Goal: Obtain resource: Download file/media

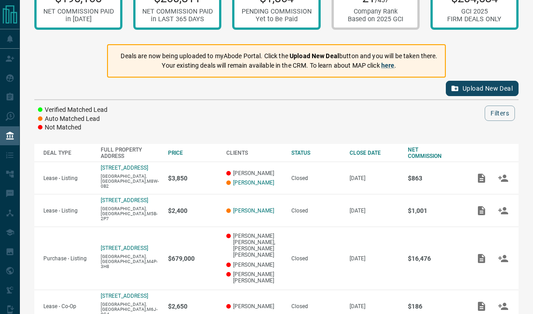
scroll to position [37, 0]
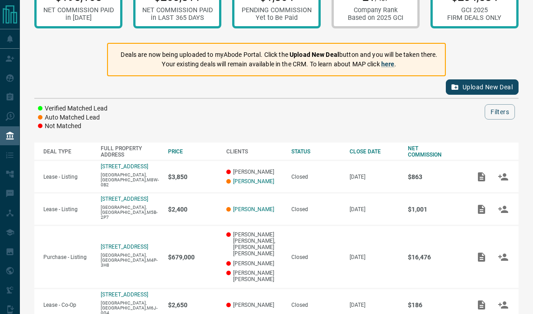
click at [480, 214] on icon "Add / View Documents" at bounding box center [481, 209] width 7 height 9
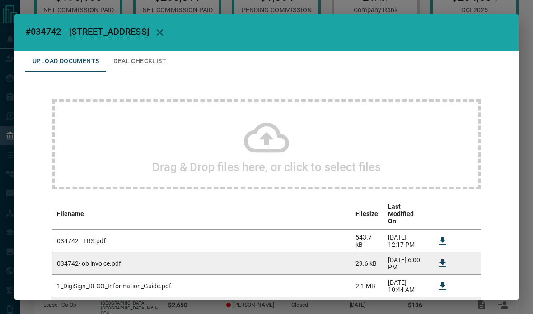
scroll to position [73, 0]
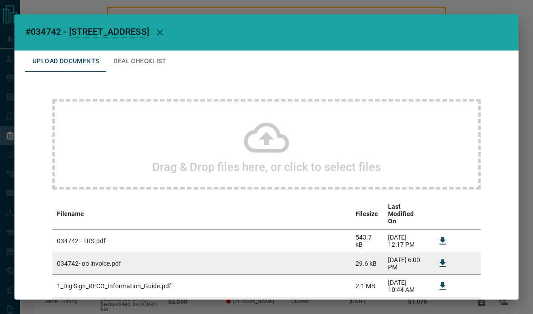
click at [442, 5] on div "#034742 - [STREET_ADDRESS],631 Upload Documents Deal Checklist Drag & Drop file…" at bounding box center [266, 157] width 533 height 314
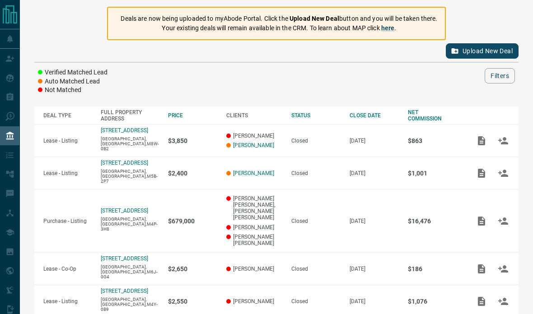
click at [469, 52] on button "Upload New Deal" at bounding box center [482, 50] width 73 height 15
click at [478, 178] on icon "Add / View Documents" at bounding box center [481, 173] width 7 height 9
click at [476, 178] on icon "Add / View Documents" at bounding box center [481, 173] width 11 height 11
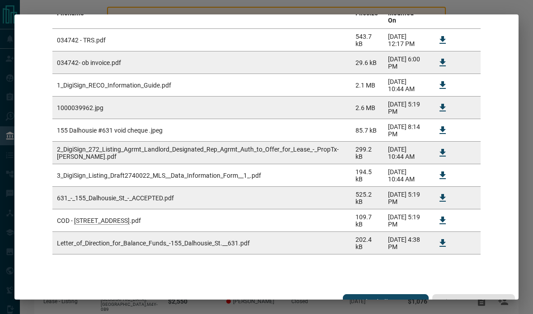
scroll to position [201, 0]
click at [443, 82] on icon "Download" at bounding box center [443, 86] width 6 height 8
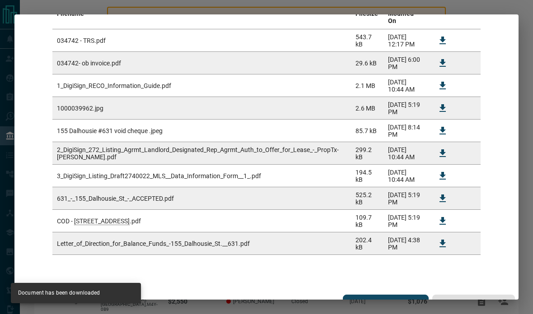
click at [439, 103] on icon "Download" at bounding box center [442, 108] width 11 height 11
click at [438, 103] on icon "Download" at bounding box center [442, 108] width 11 height 11
click at [437, 143] on button "Download" at bounding box center [443, 154] width 22 height 22
click at [441, 171] on icon "Download" at bounding box center [442, 176] width 11 height 11
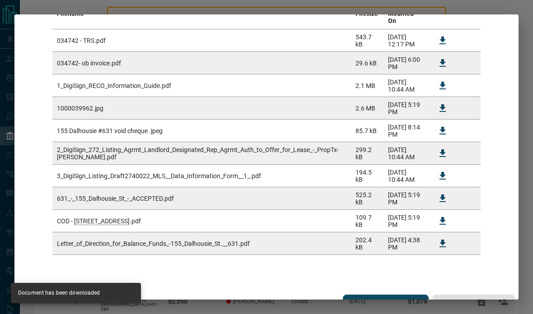
click at [438, 216] on icon "Download" at bounding box center [442, 221] width 11 height 11
click at [438, 239] on icon "Download" at bounding box center [442, 244] width 11 height 11
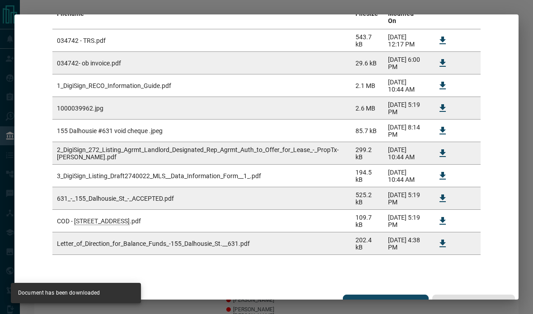
click at [440, 216] on icon "Download" at bounding box center [442, 221] width 11 height 11
